Goal: Obtain resource: Obtain resource

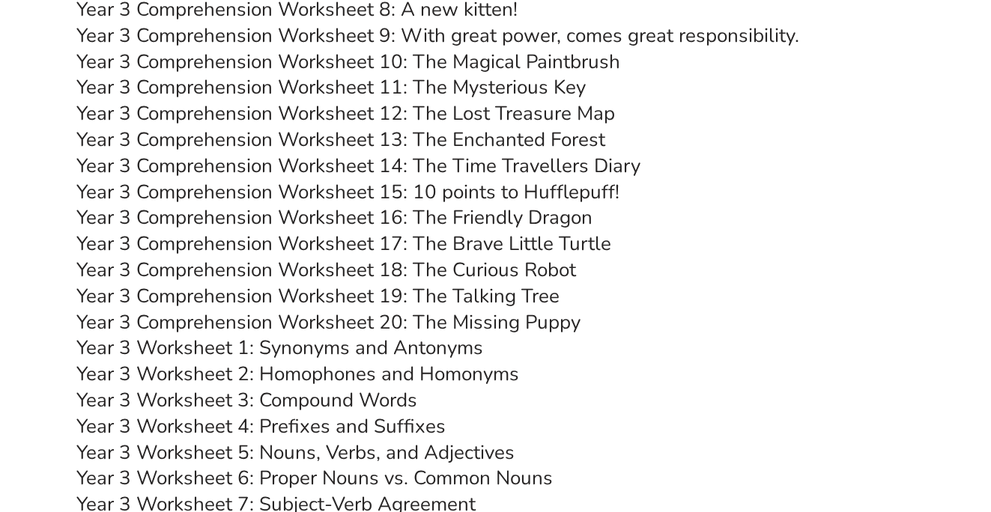
scroll to position [4463, 0]
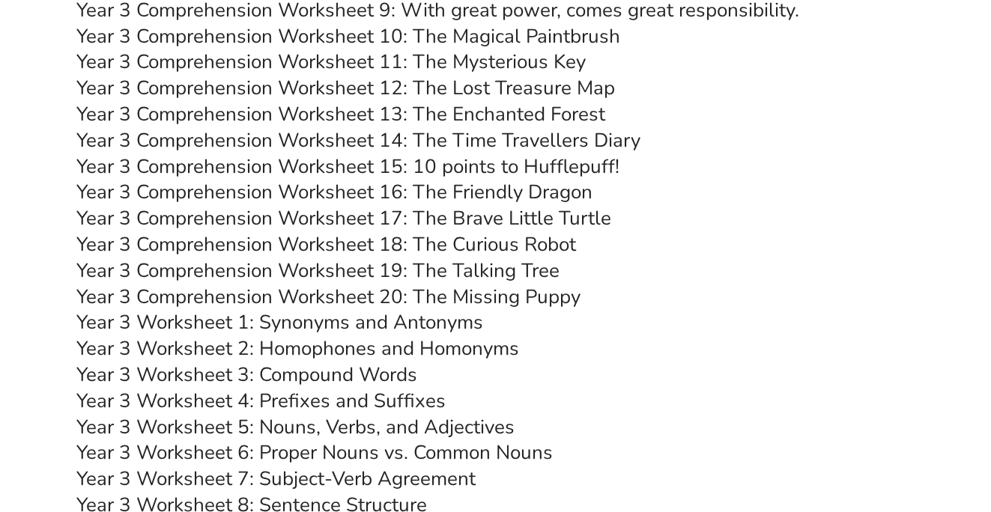
click at [455, 244] on link "Year 3 Comprehension Worksheet 18: The Curious Robot" at bounding box center [326, 244] width 500 height 26
click at [413, 267] on link "Year 3 Comprehension Worksheet 19: The Talking Tree" at bounding box center [317, 271] width 483 height 26
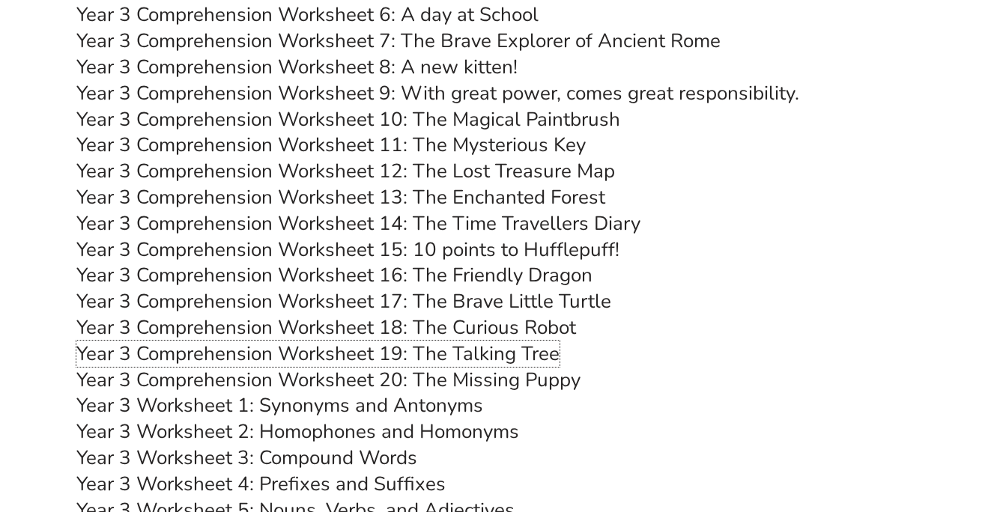
scroll to position [4366, 0]
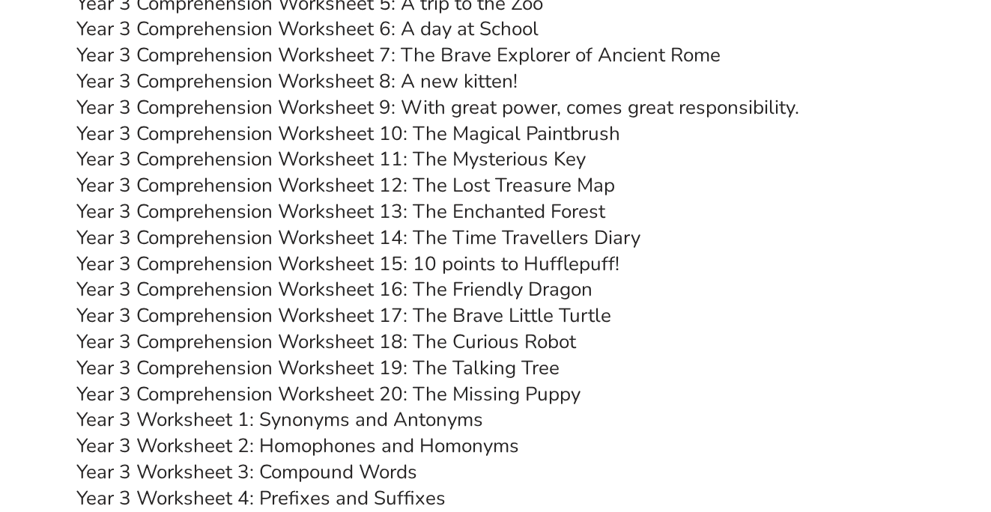
click at [406, 126] on link "Year 3 Comprehension Worksheet 10: The Magical Paintbrush" at bounding box center [348, 134] width 544 height 26
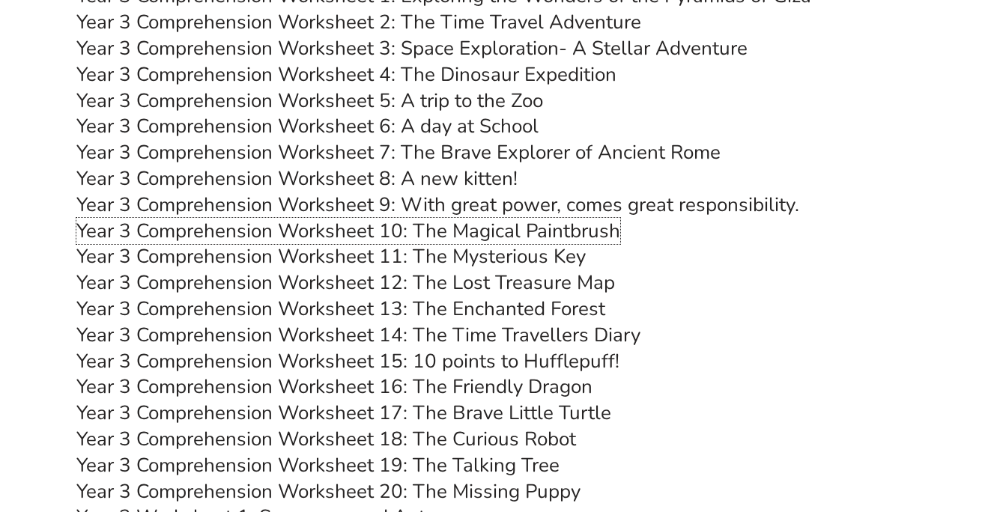
scroll to position [4254, 0]
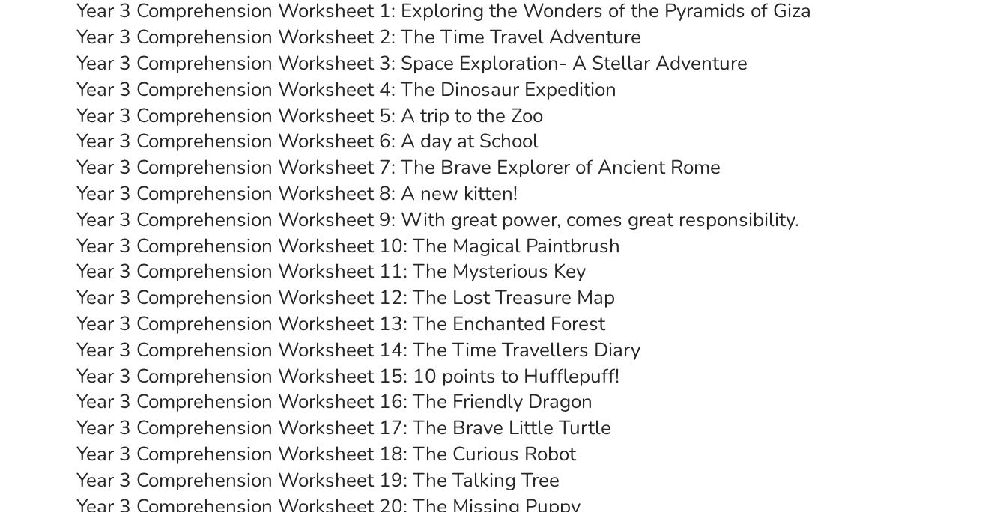
click at [466, 113] on link "Year 3 Comprehension Worksheet 5: A trip to the Zoo" at bounding box center [309, 116] width 467 height 26
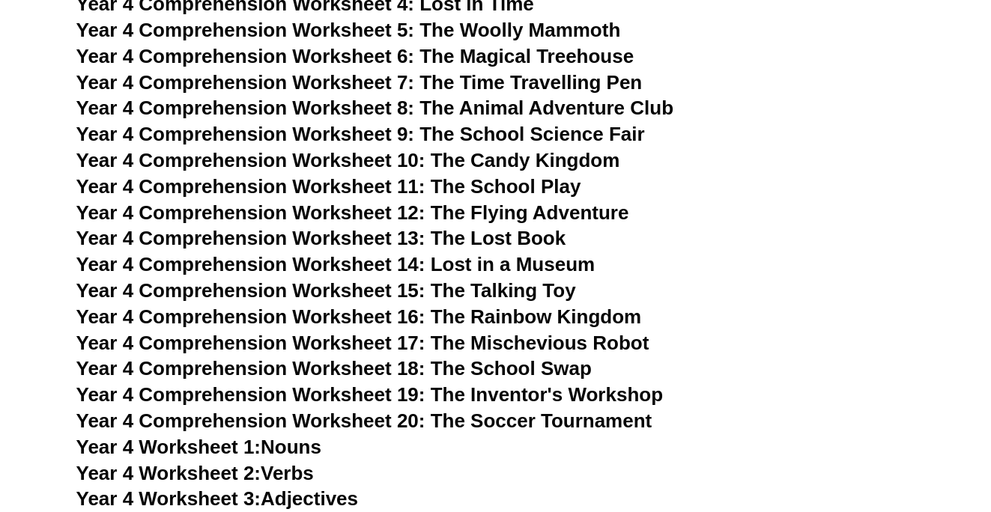
scroll to position [5386, 0]
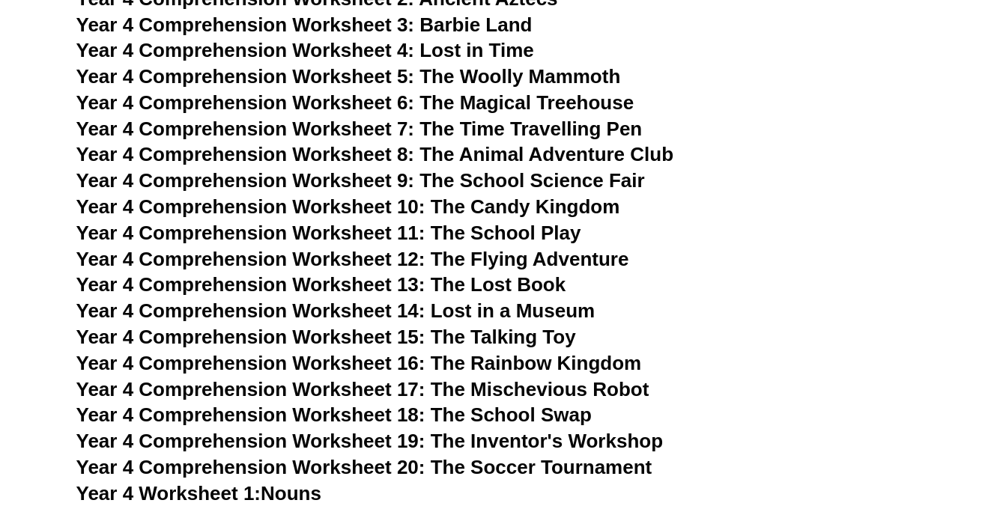
click at [479, 211] on span "Year 4 Comprehension Worksheet 10: The Candy Kingdom" at bounding box center [348, 206] width 544 height 22
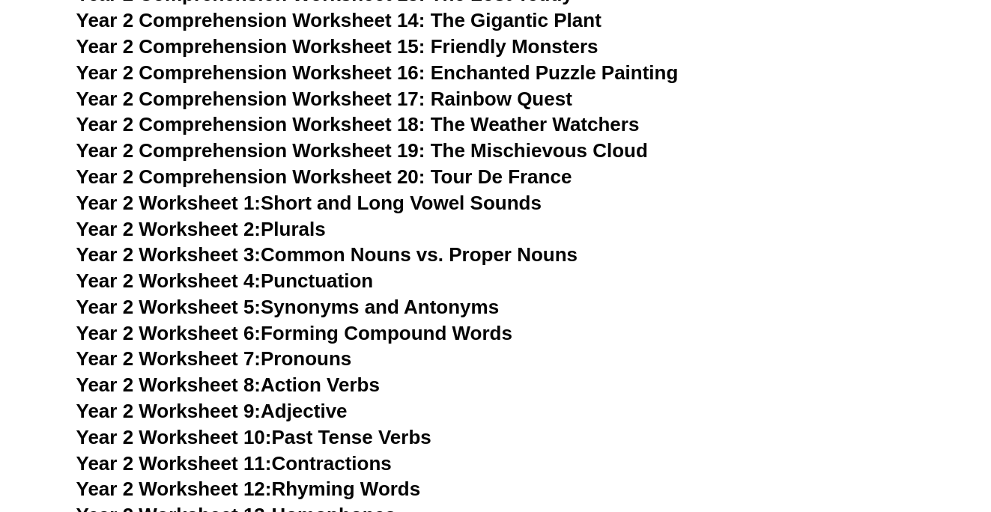
scroll to position [3436, 0]
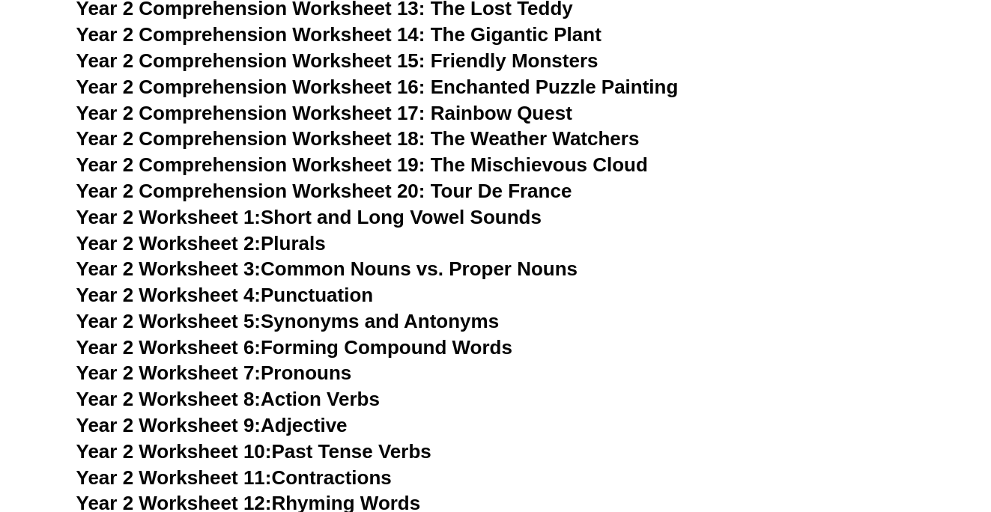
click at [280, 266] on link "Year 2 Worksheet 3: Common Nouns vs. Proper Nouns" at bounding box center [327, 269] width 502 height 22
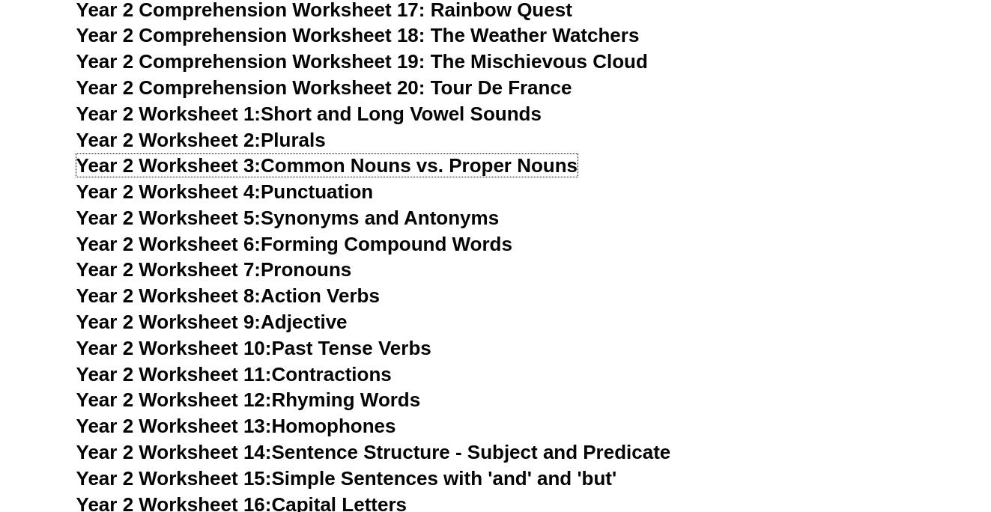
scroll to position [3545, 0]
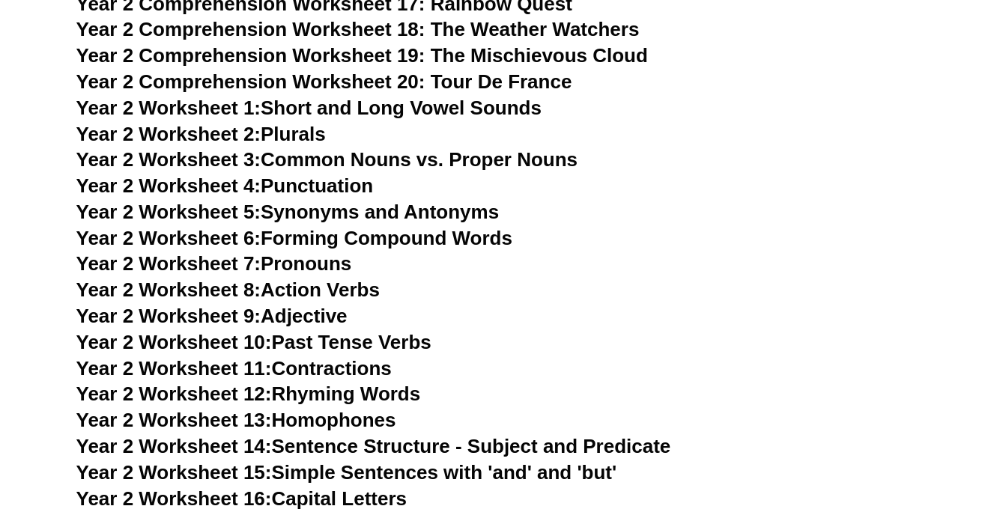
click at [347, 210] on link "Year 2 Worksheet 5: Synonyms and Antonyms" at bounding box center [287, 212] width 423 height 22
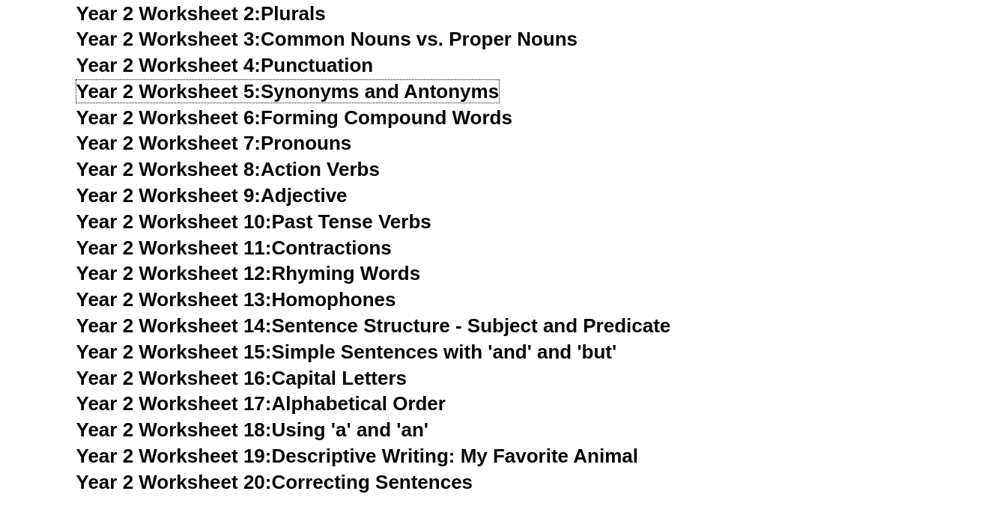
scroll to position [3664, 0]
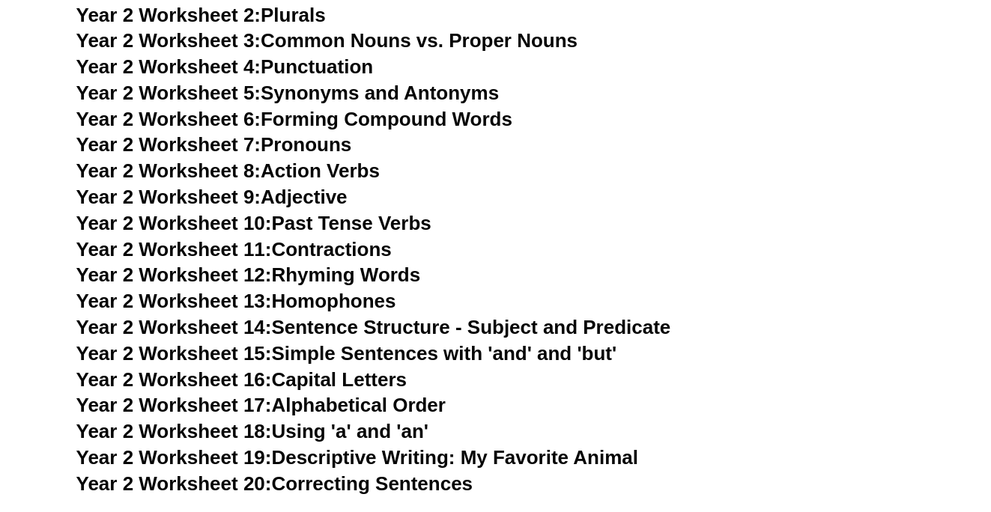
click at [335, 172] on link "Year 2 Worksheet 8: Action Verbs" at bounding box center [227, 171] width 303 height 22
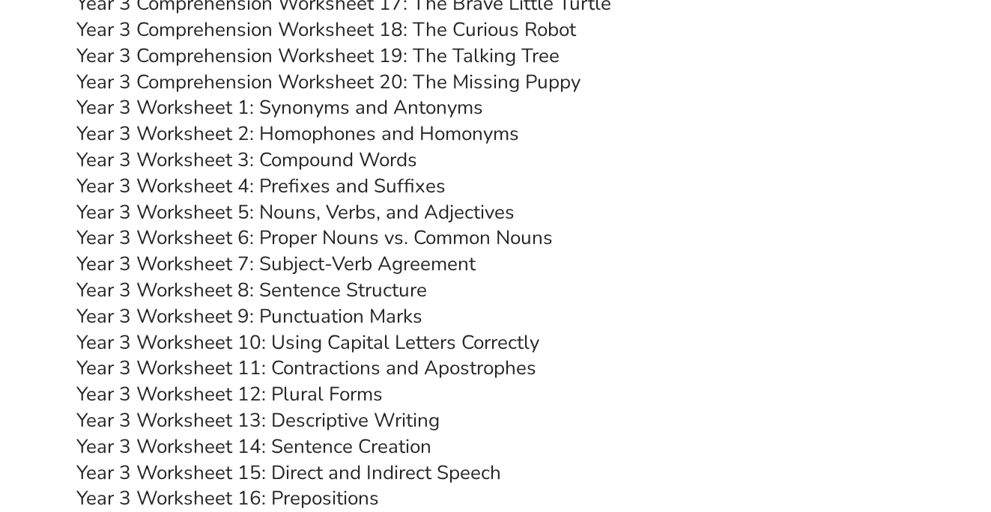
scroll to position [4671, 0]
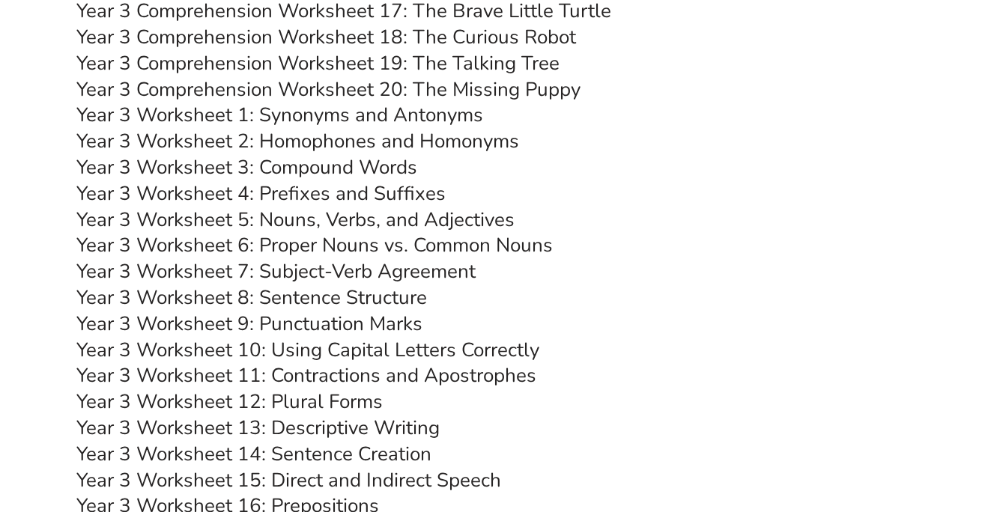
click at [350, 137] on link "Year 3 Worksheet 2: Homophones and Homonyms" at bounding box center [297, 141] width 443 height 26
click at [380, 216] on link "Year 3 Worksheet 5: Nouns, Verbs, and Adjectives" at bounding box center [295, 220] width 438 height 26
click at [311, 192] on link "Year 3 Worksheet 4: Prefixes and Suffixes" at bounding box center [260, 193] width 369 height 26
click at [301, 272] on link "Year 3 Worksheet 7: Subject-Verb Agreement" at bounding box center [275, 271] width 399 height 26
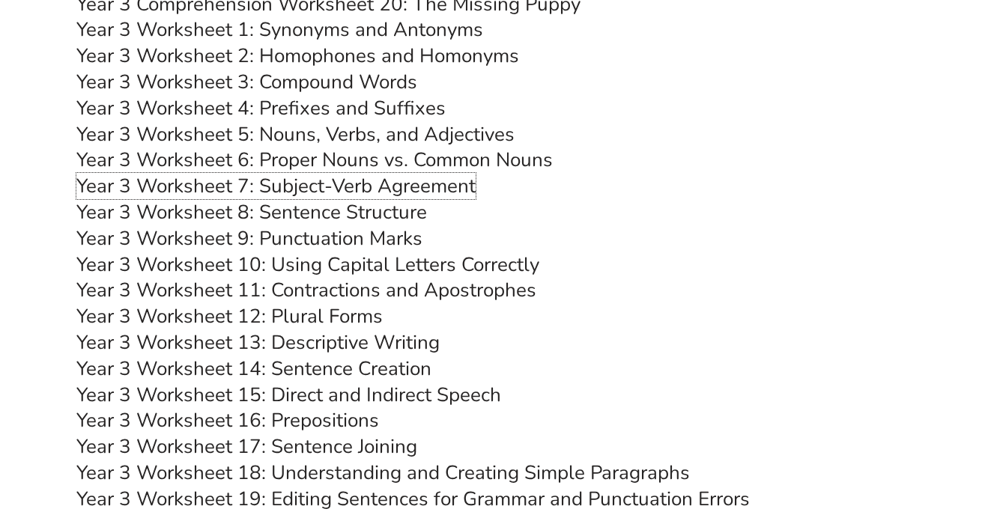
scroll to position [4770, 0]
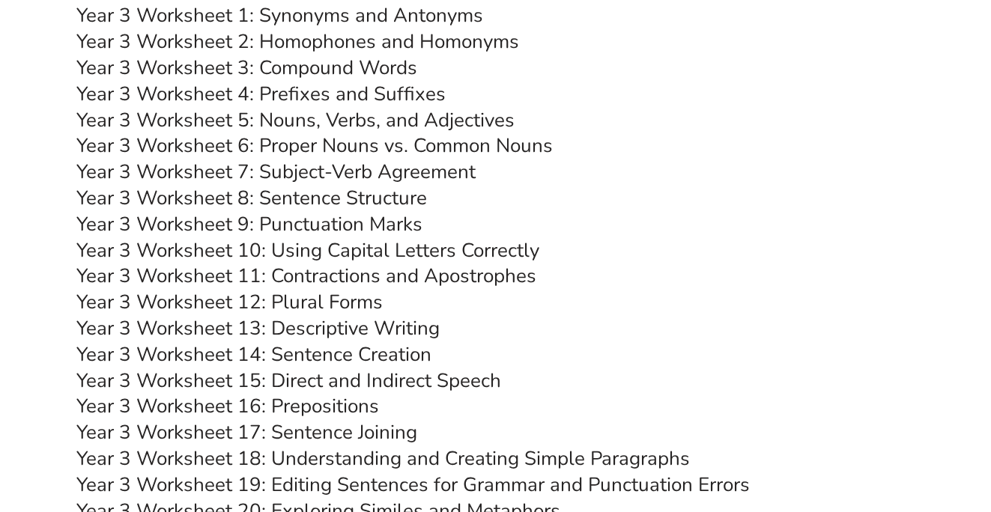
click at [309, 331] on link "Year 3 Worksheet 13: Descriptive Writing" at bounding box center [257, 328] width 363 height 26
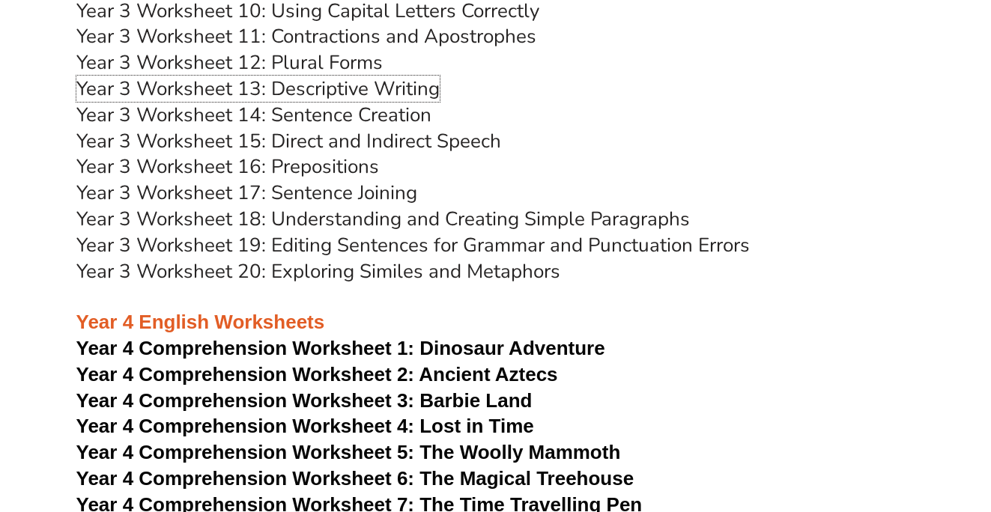
scroll to position [5020, 0]
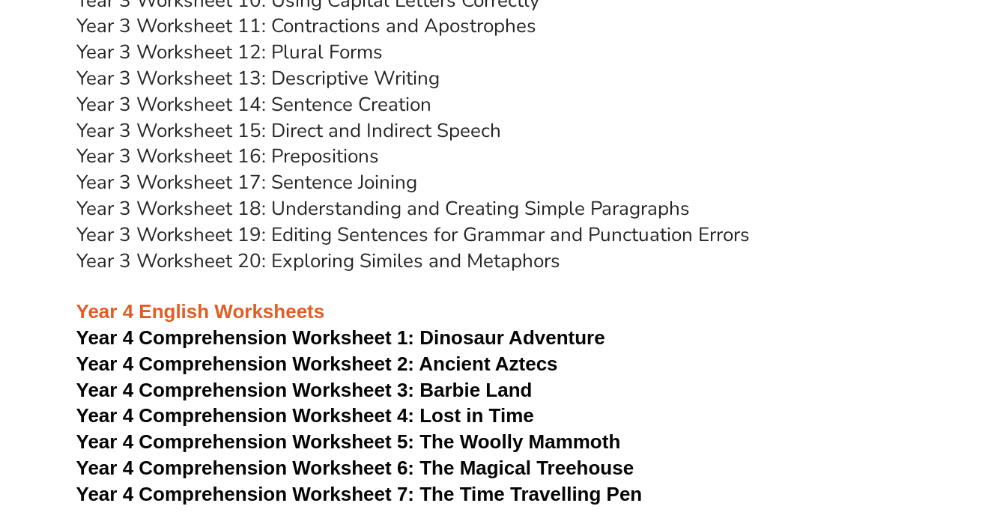
click at [322, 133] on link "Year 3 Worksheet 15: Direct and Indirect Speech" at bounding box center [288, 131] width 425 height 26
click at [347, 204] on link "Year 3 Worksheet 18: Understanding and Creating Simple Paragraphs" at bounding box center [382, 208] width 613 height 26
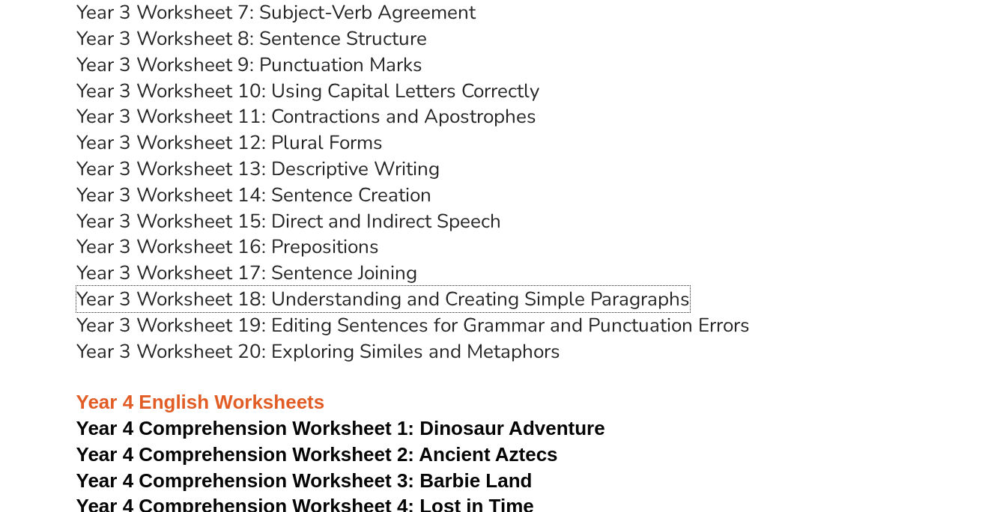
scroll to position [4875, 0]
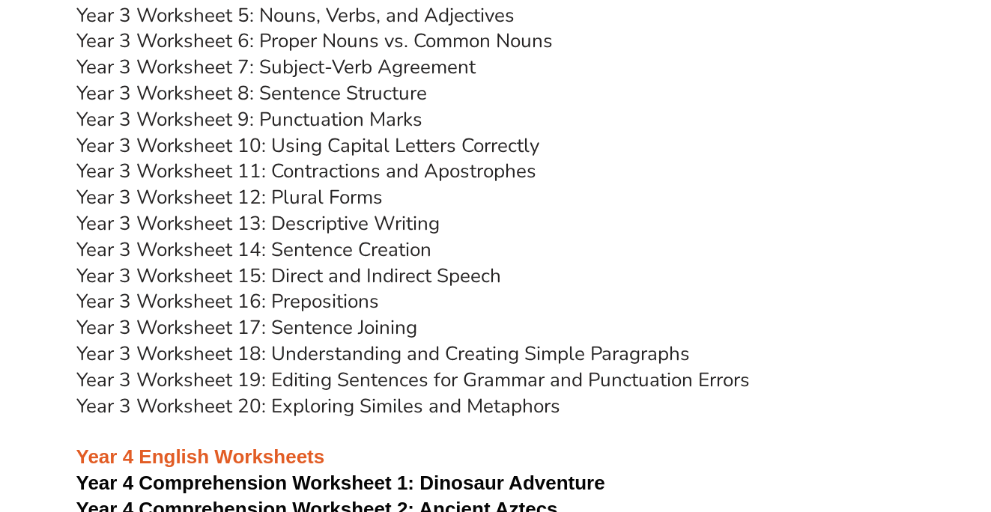
click at [376, 94] on link "Year 3 Worksheet 8: Sentence Structure" at bounding box center [251, 93] width 350 height 26
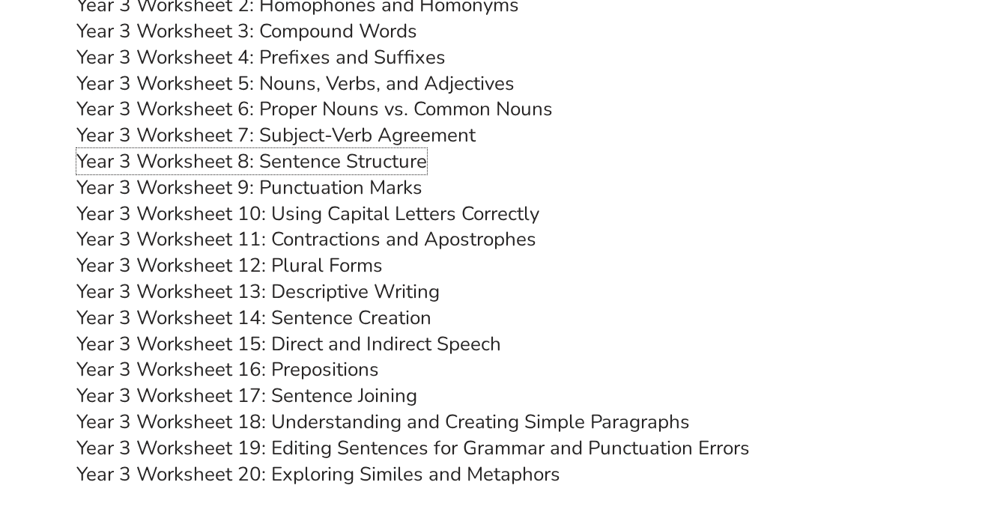
scroll to position [4800, 0]
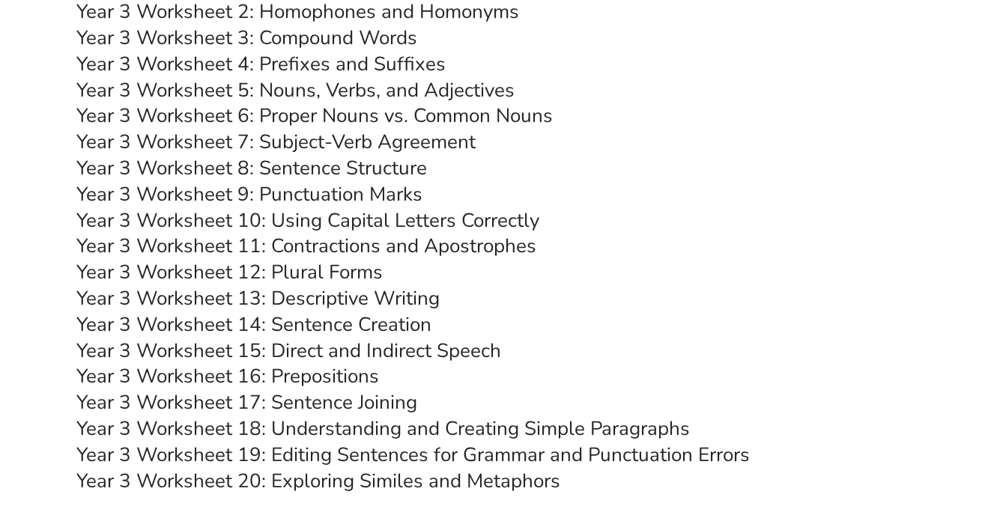
click at [314, 201] on link "Year 3 Worksheet 9: Punctuation Marks" at bounding box center [249, 194] width 346 height 26
click at [344, 270] on link "Year 3 Worksheet 12: Plural Forms" at bounding box center [229, 272] width 306 height 26
click at [316, 321] on link "Year 3 Worksheet 14: Sentence Creation" at bounding box center [253, 325] width 355 height 26
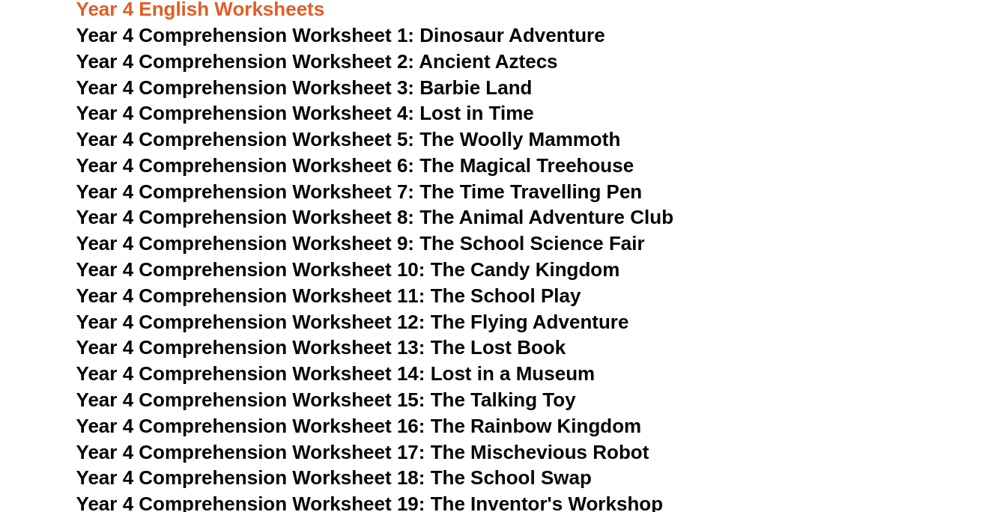
scroll to position [5320, 0]
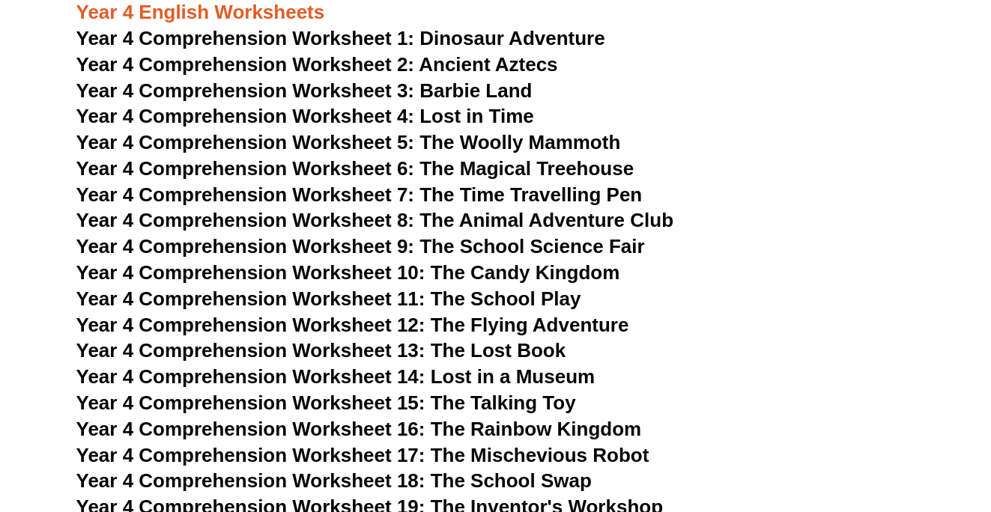
click at [311, 249] on span "Year 4 Comprehension Worksheet 9: The School Science Fair" at bounding box center [360, 246] width 568 height 22
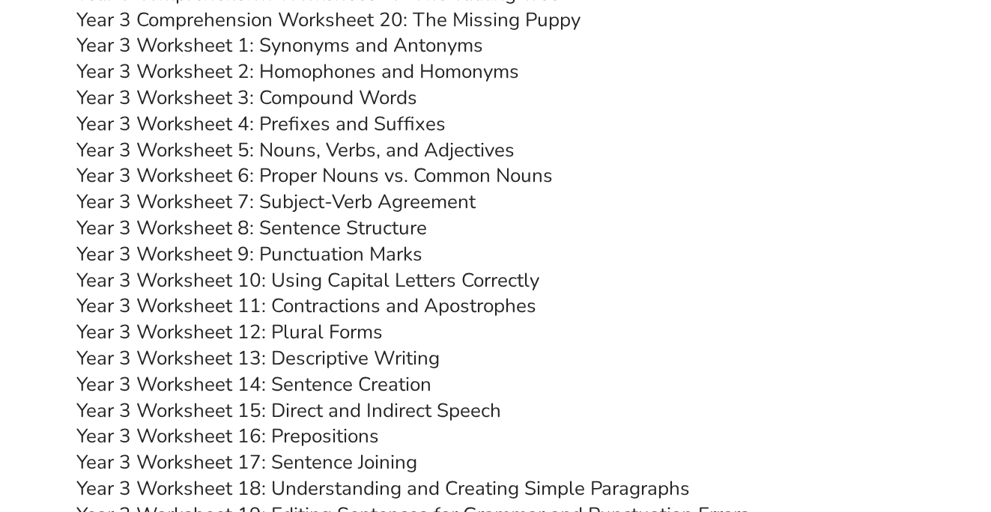
scroll to position [4734, 0]
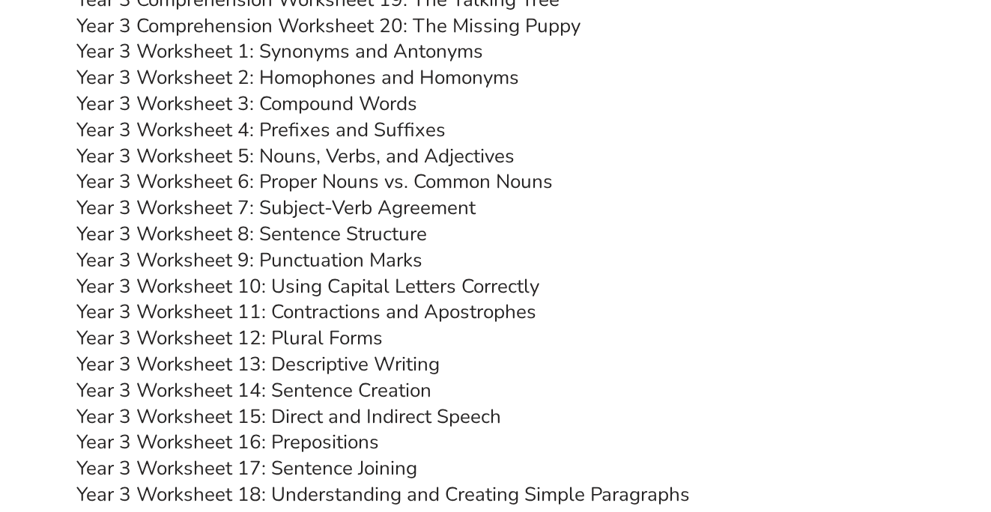
click at [405, 106] on link "Year 3 Worksheet 3: Compound Words" at bounding box center [246, 104] width 341 height 26
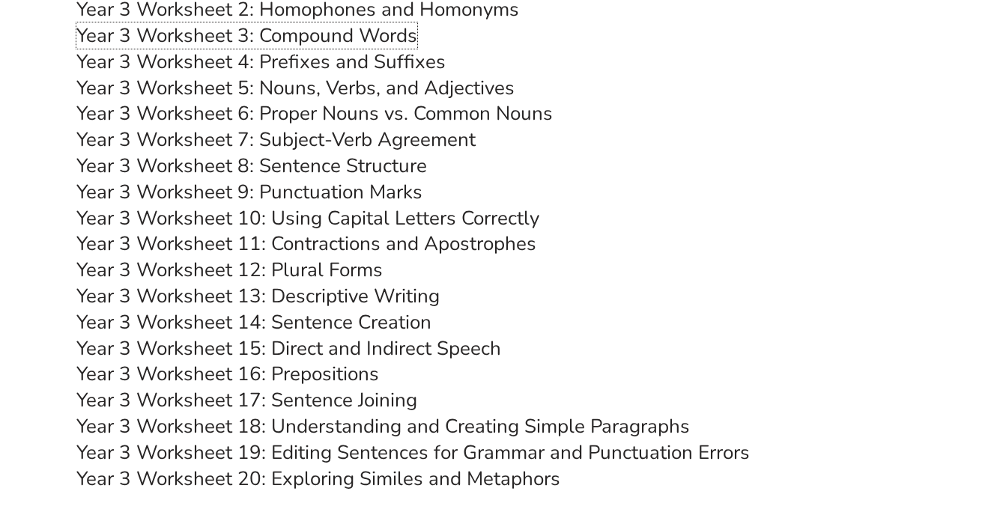
scroll to position [4789, 0]
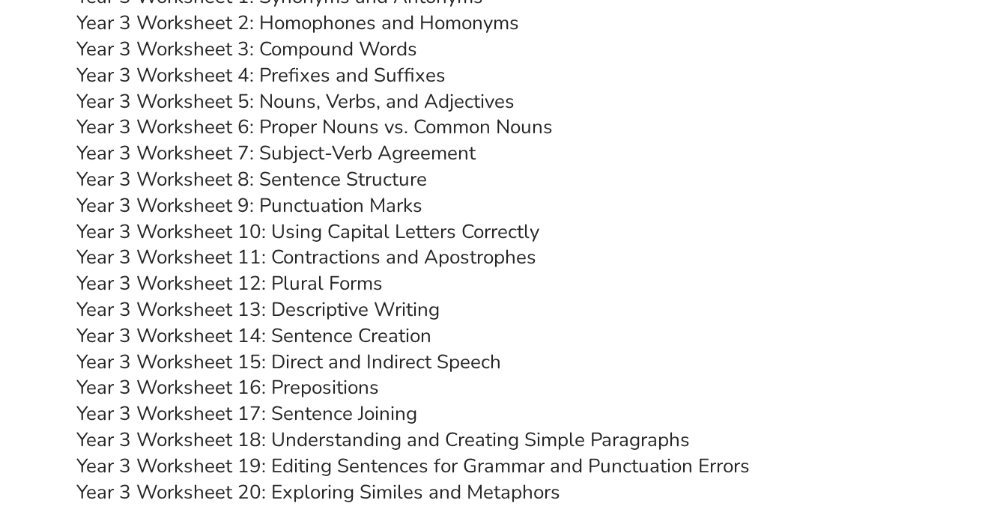
click at [341, 174] on link "Year 3 Worksheet 8: Sentence Structure" at bounding box center [251, 179] width 350 height 26
